Goal: Navigation & Orientation: Find specific page/section

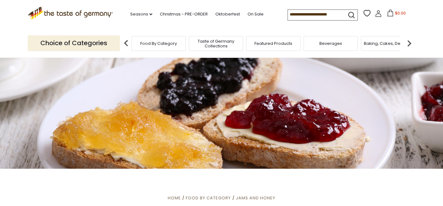
click at [162, 43] on span "Food By Category" at bounding box center [158, 43] width 37 height 5
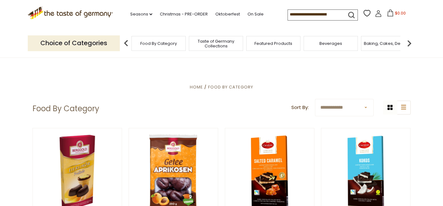
click at [155, 46] on div "Food By Category" at bounding box center [159, 43] width 54 height 15
click at [210, 42] on span "Taste of Germany Collections" at bounding box center [216, 43] width 50 height 9
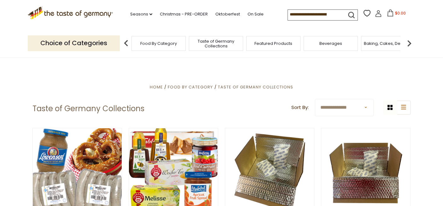
click at [331, 44] on span "Beverages" at bounding box center [331, 43] width 23 height 5
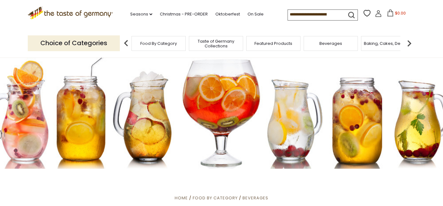
click at [89, 13] on icon ".st0{fill:#EDD300;} .st1{fill:#D33E21;}" at bounding box center [71, 13] width 86 height 13
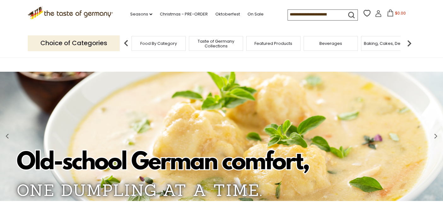
click at [78, 45] on p "Choice of Categories" at bounding box center [74, 42] width 92 height 15
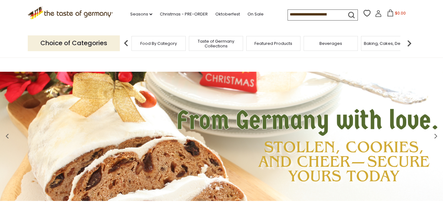
click at [153, 44] on span "Food By Category" at bounding box center [158, 43] width 37 height 5
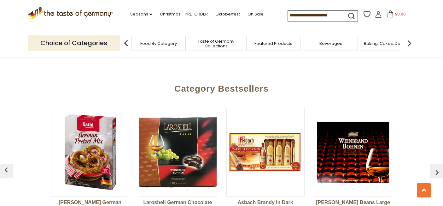
scroll to position [1552, 0]
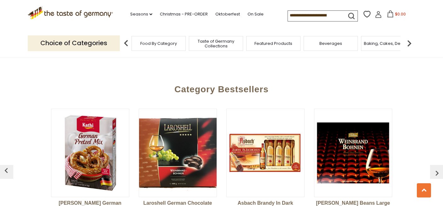
click at [156, 43] on span "Food By Category" at bounding box center [158, 43] width 37 height 5
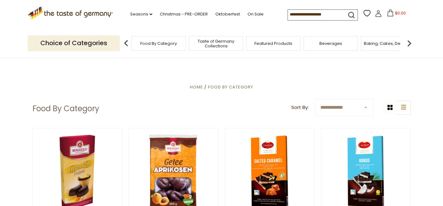
click at [127, 43] on img at bounding box center [126, 43] width 13 height 13
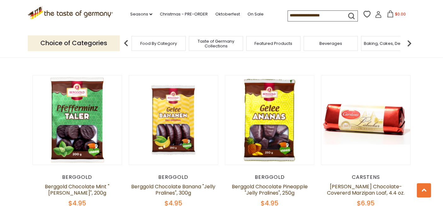
scroll to position [852, 0]
